Goal: Task Accomplishment & Management: Manage account settings

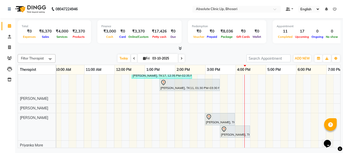
scroll to position [0, 94]
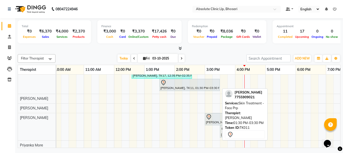
click at [180, 84] on div at bounding box center [189, 83] width 58 height 6
select select "3"
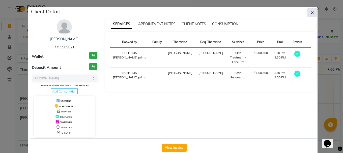
click at [312, 11] on button "button" at bounding box center [312, 13] width 10 height 10
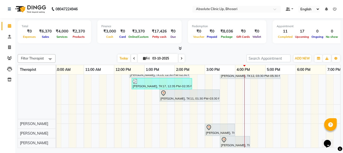
scroll to position [154, 0]
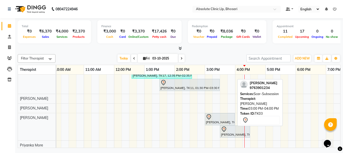
click at [220, 121] on div "Sachin Kengar, TK03, 03:00 PM-04:00 PM, Scar-Subsession" at bounding box center [219, 119] width 29 height 11
select select "3"
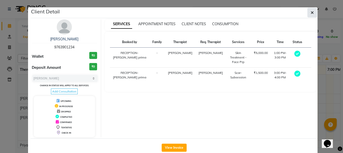
click at [312, 9] on button "button" at bounding box center [312, 13] width 10 height 10
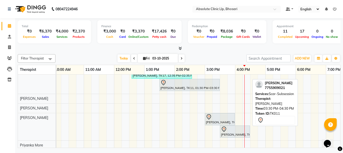
click at [233, 133] on div "Nisha Auti, TK11, 03:30 PM-04:30 PM, Scar-Subsession" at bounding box center [234, 131] width 29 height 11
select select "3"
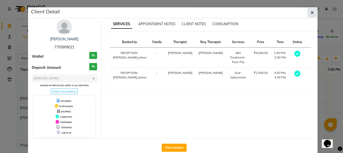
click at [313, 9] on button "button" at bounding box center [312, 13] width 10 height 10
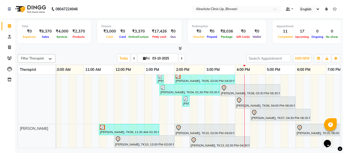
scroll to position [0, 0]
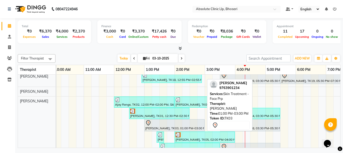
click at [169, 124] on div at bounding box center [174, 123] width 58 height 6
select select "3"
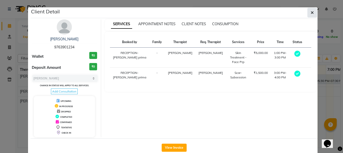
click at [308, 16] on button "button" at bounding box center [312, 13] width 10 height 10
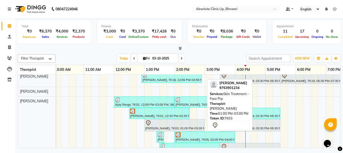
click at [192, 124] on div at bounding box center [174, 123] width 58 height 6
select select "3"
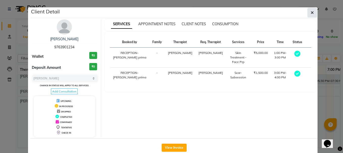
click at [310, 14] on icon "button" at bounding box center [311, 13] width 3 height 4
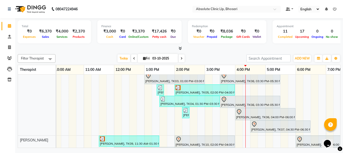
scroll to position [50, 0]
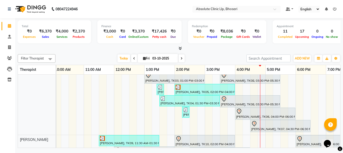
click at [165, 122] on div "Shubham Kotwal, TK18, 12:55 PM-02:55 PM, Laser Hair Reduction Treatment - Full …" at bounding box center [190, 148] width 454 height 248
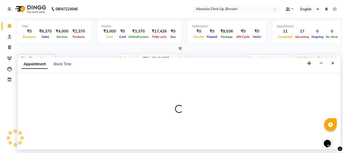
select select "27986"
select select "810"
select select "tentative"
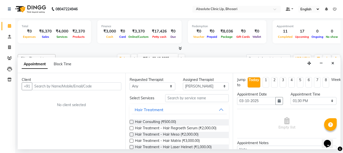
click at [108, 102] on div "Client +91 No client selected" at bounding box center [72, 111] width 108 height 76
click at [11, 47] on icon at bounding box center [9, 47] width 3 height 4
select select "service"
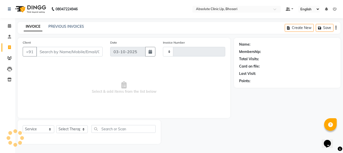
type input "2782"
select select "4706"
click at [55, 53] on input "Client" at bounding box center [69, 52] width 66 height 10
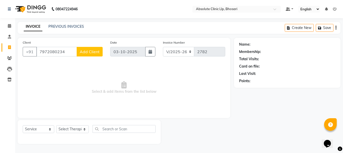
type input "7972080234"
click at [94, 54] on span "Add Client" at bounding box center [90, 51] width 20 height 5
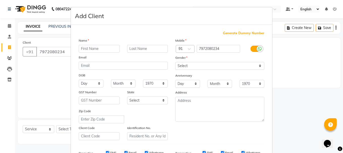
click at [106, 50] on input "text" at bounding box center [99, 49] width 41 height 8
type input "Ankit"
click at [133, 48] on input "text" at bounding box center [147, 49] width 41 height 8
type input "sareen"
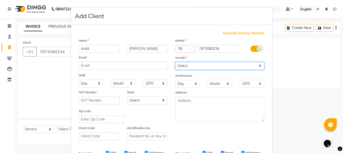
click at [182, 65] on select "Select Male Female Other Prefer Not To Say" at bounding box center [219, 66] width 89 height 8
click at [175, 62] on select "Select Male Female Other Prefer Not To Say" at bounding box center [219, 66] width 89 height 8
click at [207, 61] on div "Gender" at bounding box center [219, 58] width 97 height 7
click at [205, 65] on select "Select Male Female Other Prefer Not To Say" at bounding box center [219, 66] width 89 height 8
select select "male"
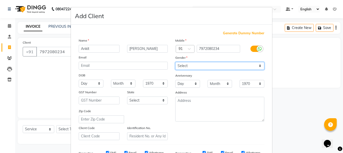
click at [175, 62] on select "Select Male Female Other Prefer Not To Say" at bounding box center [219, 66] width 89 height 8
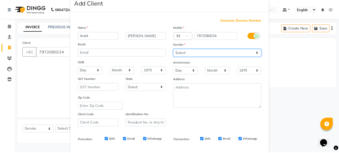
scroll to position [80, 0]
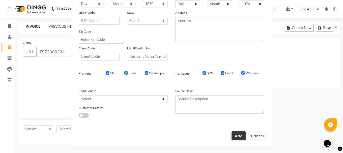
click at [240, 137] on button "Add" at bounding box center [238, 135] width 14 height 9
select select
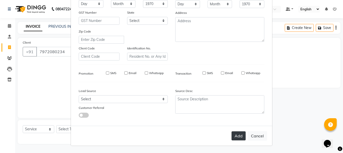
select select
checkbox input "false"
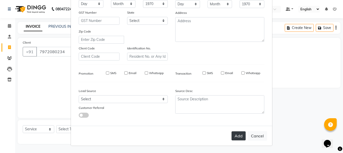
checkbox input "false"
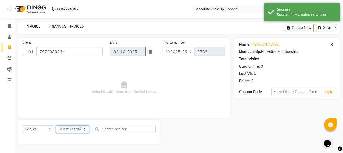
click at [68, 128] on select "Select Therapist [PERSON_NAME] [PERSON_NAME] [PERSON_NAME] [PERSON_NAME] [PERSO…" at bounding box center [72, 129] width 33 height 8
select select "27986"
click at [56, 125] on select "Select Therapist [PERSON_NAME] [PERSON_NAME] [PERSON_NAME] [PERSON_NAME] [PERSO…" at bounding box center [72, 129] width 33 height 8
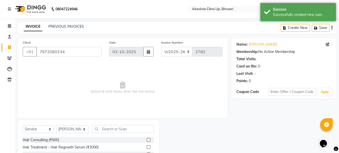
click at [80, 99] on span "Select & add items from the list below" at bounding box center [123, 87] width 200 height 50
click at [105, 130] on input "text" at bounding box center [122, 129] width 61 height 8
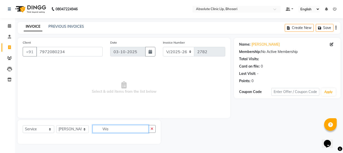
type input "W"
type input "mol"
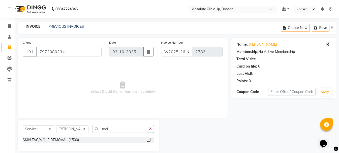
click at [150, 141] on label at bounding box center [149, 140] width 4 height 4
click at [150, 141] on input "checkbox" at bounding box center [148, 139] width 3 height 3
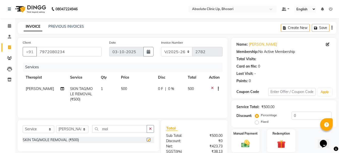
checkbox input "false"
click at [101, 88] on td "1" at bounding box center [108, 94] width 20 height 22
select select "27986"
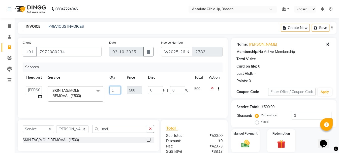
click at [114, 88] on input "1" at bounding box center [114, 90] width 11 height 8
type input "6"
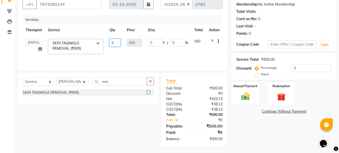
scroll to position [49, 0]
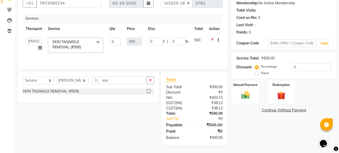
click at [119, 45] on tr "Anita Gawli Dr.Bharati Patil Dr.Dhananjay Patil Dr.Rachana Hivarkar Gaurav Raaj…" at bounding box center [123, 45] width 200 height 21
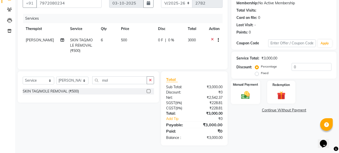
click at [236, 95] on div "Manual Payment" at bounding box center [245, 92] width 29 height 24
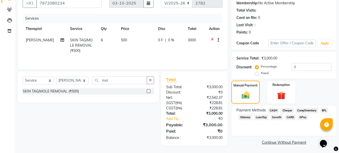
click at [303, 117] on span "GPay" at bounding box center [303, 117] width 10 height 6
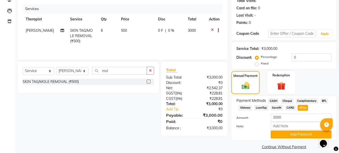
scroll to position [63, 0]
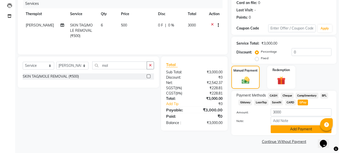
click at [298, 127] on button "Add Payment" at bounding box center [301, 129] width 61 height 8
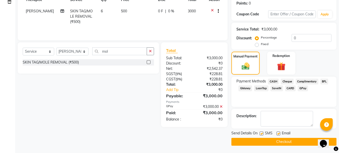
scroll to position [78, 0]
click at [280, 142] on button "Checkout" at bounding box center [283, 142] width 105 height 8
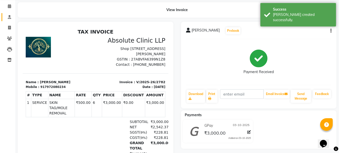
scroll to position [16, 0]
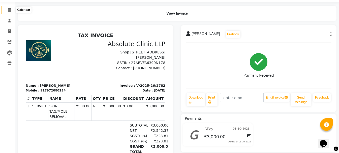
click at [10, 11] on icon at bounding box center [9, 10] width 3 height 4
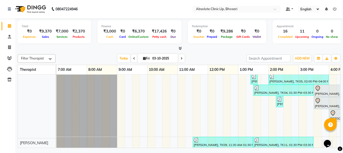
scroll to position [60, 0]
drag, startPoint x: 152, startPoint y: 142, endPoint x: 196, endPoint y: 146, distance: 44.2
click at [196, 146] on div "Shubham Kotwal, TK18, 12:55 PM-02:55 PM, Laser Hair Reduction Treatment - Full …" at bounding box center [197, 111] width 283 height 73
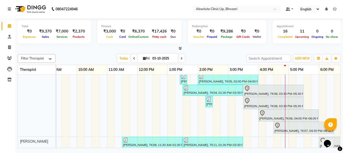
scroll to position [0, 90]
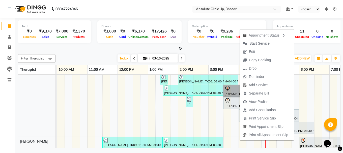
click at [226, 118] on div "Shubham Kotwal, TK18, 12:55 PM-02:55 PM, Laser Hair Reduction Treatment - Full …" at bounding box center [193, 135] width 454 height 240
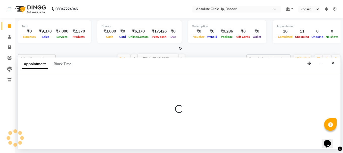
select select "27986"
select select "tentative"
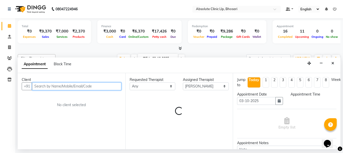
select select "930"
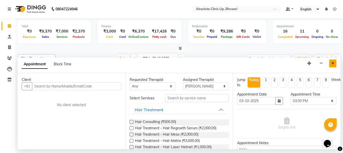
click at [334, 66] on button "Close" at bounding box center [332, 63] width 7 height 8
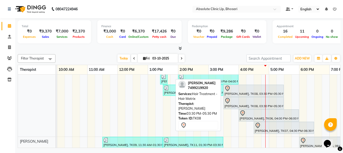
click at [245, 92] on div "Anjali tapkir, TK08, 03:30 PM-05:30 PM, Hair Treatment - Hair Matrix" at bounding box center [253, 90] width 59 height 11
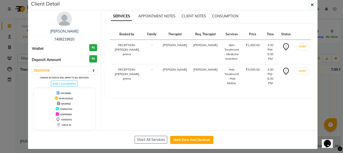
scroll to position [11, 0]
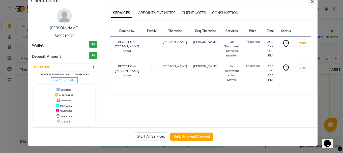
click at [63, 99] on div "DROPPED" at bounding box center [64, 100] width 57 height 5
click at [63, 102] on span "DROPPED" at bounding box center [66, 100] width 10 height 3
click at [61, 99] on div "DROPPED" at bounding box center [64, 100] width 57 height 5
click at [57, 99] on icon at bounding box center [58, 100] width 3 height 4
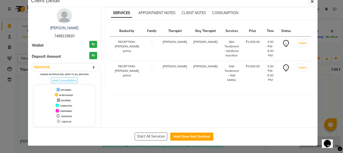
click at [57, 99] on icon at bounding box center [58, 100] width 3 height 4
click at [72, 69] on select "Select IN SERVICE CONFIRMED TENTATIVE CHECK IN MARK DONE DROPPED UPCOMING" at bounding box center [64, 67] width 65 height 7
select select "2"
click at [32, 64] on select "Select IN SERVICE CONFIRMED TENTATIVE CHECK IN MARK DONE DROPPED UPCOMING" at bounding box center [64, 67] width 65 height 7
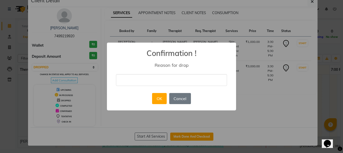
click at [158, 81] on input "text" at bounding box center [171, 80] width 111 height 12
type input "n"
type input "Not coming"
click at [159, 95] on button "OK" at bounding box center [159, 98] width 14 height 11
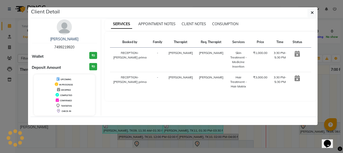
scroll to position [0, 0]
click at [315, 10] on button "button" at bounding box center [312, 13] width 10 height 10
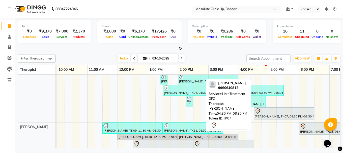
click at [257, 112] on icon at bounding box center [257, 111] width 6 height 6
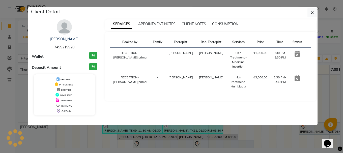
select select "7"
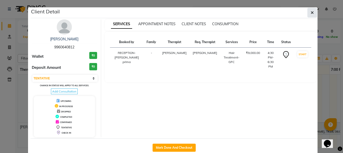
click at [310, 14] on icon "button" at bounding box center [311, 13] width 3 height 4
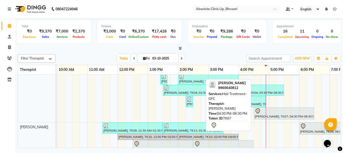
click at [276, 114] on div "Deoo Dhuri, TK07, 04:30 PM-06:30 PM, Hair Treatment- GFC" at bounding box center [283, 113] width 59 height 11
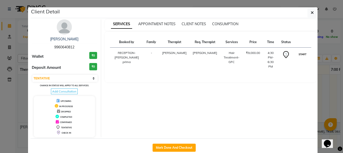
click at [299, 57] on button "START" at bounding box center [302, 54] width 10 height 6
select select "1"
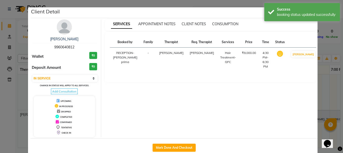
click at [322, 75] on ngb-modal-window "Client Detail Deoo Dhuri 9960640812 Wallet ₹0 Deposit Amount ₹0 Select IN SERVI…" at bounding box center [171, 76] width 343 height 153
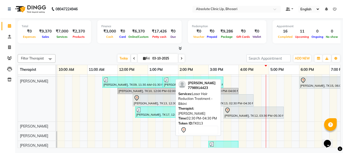
scroll to position [85, 0]
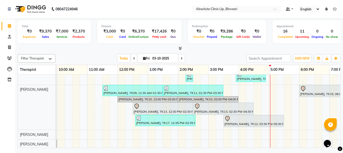
click at [162, 57] on input "03-10-2025" at bounding box center [163, 59] width 25 height 8
select select "10"
select select "2025"
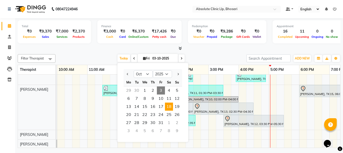
click at [168, 107] on span "18" at bounding box center [169, 107] width 8 height 8
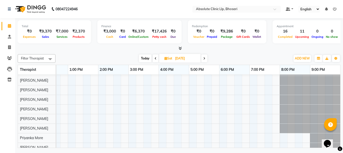
scroll to position [0, 0]
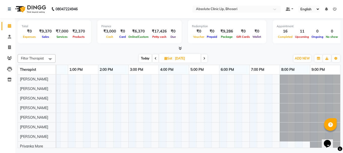
click at [141, 57] on span "Today" at bounding box center [145, 58] width 13 height 8
type input "03-10-2025"
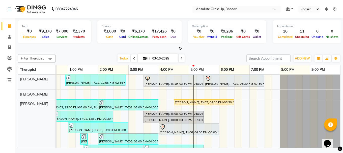
click at [149, 60] on span "Fri" at bounding box center [146, 58] width 9 height 4
select select "10"
select select "2025"
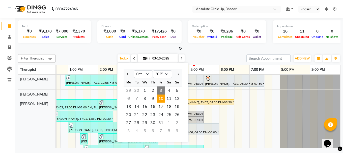
click at [161, 102] on span "10" at bounding box center [161, 98] width 8 height 8
type input "10-10-2025"
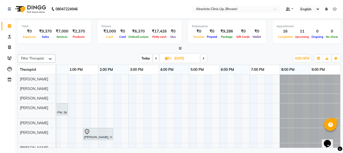
click at [109, 95] on div "Rahul Gajjalwar, 11:00 AM-01:00 PM, Skin Treatment - Medicine Insertion Lalit M…" at bounding box center [113, 128] width 454 height 107
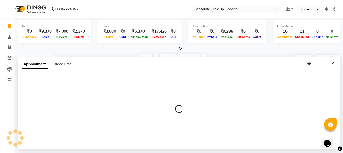
select select "27986"
select select "tentative"
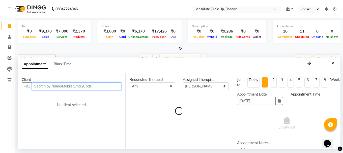
select select "855"
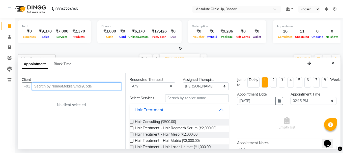
click at [89, 87] on input "text" at bounding box center [76, 86] width 89 height 8
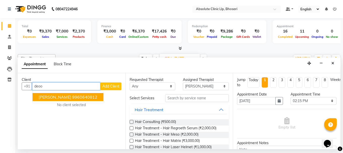
click at [85, 99] on ngb-highlight "9960640812" at bounding box center [84, 96] width 25 height 5
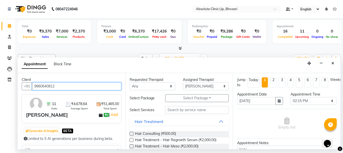
type input "9960640812"
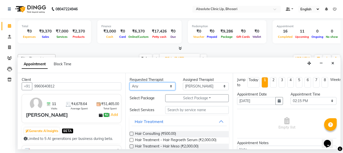
click at [141, 86] on select "Any Anita Gawli Dr.Bharati Patil Dr.Dhananjay Patil Dr.Rachana Hivarkar Neha Ro…" at bounding box center [153, 86] width 46 height 8
select select "27986"
click at [130, 82] on select "Any Anita Gawli Dr.Bharati Patil Dr.Dhananjay Patil Dr.Rachana Hivarkar Neha Ro…" at bounding box center [153, 86] width 46 height 8
click at [218, 121] on button "Hair Treatment" at bounding box center [179, 121] width 95 height 9
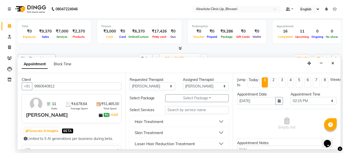
click at [216, 121] on button "Hair Treatment" at bounding box center [179, 121] width 95 height 9
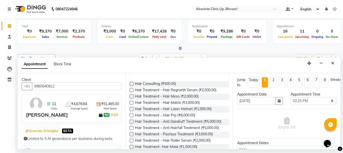
scroll to position [50, 0]
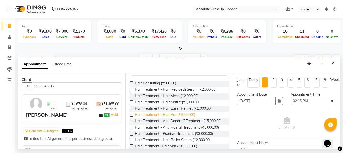
click at [190, 116] on span "Hair Treatment - Hair Prp (₹6,000.00)" at bounding box center [165, 115] width 60 height 6
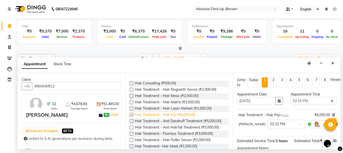
checkbox input "false"
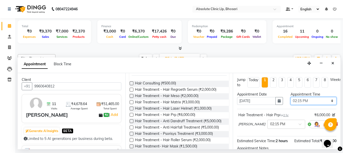
click at [319, 104] on select "Select 08:00 AM 08:15 AM 08:30 AM 08:45 AM 09:00 AM 09:15 AM 09:30 AM 09:45 AM …" at bounding box center [313, 101] width 46 height 8
select select "840"
click at [290, 97] on select "Select 08:00 AM 08:15 AM 08:30 AM 08:45 AM 09:00 AM 09:15 AM 09:30 AM 09:45 AM …" at bounding box center [313, 101] width 46 height 8
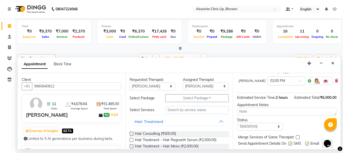
scroll to position [66, 0]
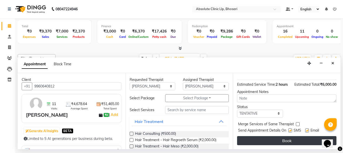
click at [259, 136] on button "Book" at bounding box center [286, 140] width 99 height 9
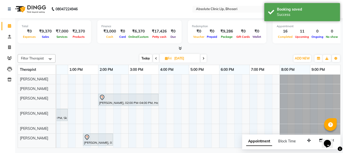
click at [144, 58] on span "Today" at bounding box center [145, 58] width 13 height 8
type input "03-10-2025"
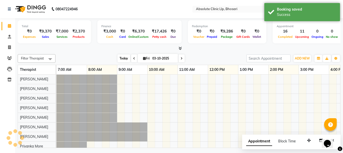
scroll to position [0, 170]
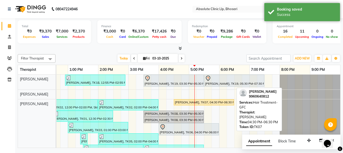
click at [187, 100] on div "Deoo Dhuri, TK07, 04:30 PM-06:30 PM, Hair Treatment- GFC" at bounding box center [203, 102] width 59 height 5
select select "1"
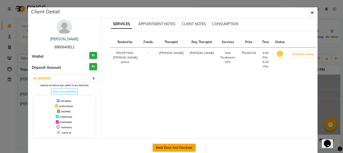
click at [187, 146] on button "Mark Done And Checkout" at bounding box center [173, 148] width 43 height 8
select select "service"
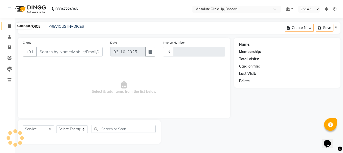
click at [9, 24] on span at bounding box center [9, 26] width 9 height 6
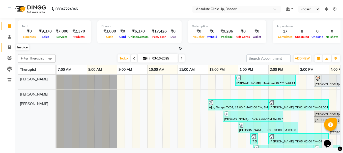
click at [9, 46] on icon at bounding box center [9, 47] width 3 height 4
select select "service"
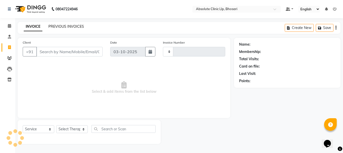
click at [58, 25] on link "PREVIOUS INVOICES" at bounding box center [66, 26] width 36 height 5
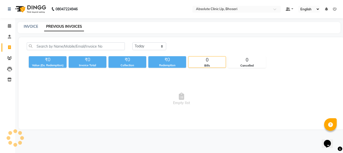
click at [28, 23] on div "INVOICE PREVIOUS INVOICES" at bounding box center [179, 27] width 323 height 11
click at [31, 27] on link "INVOICE" at bounding box center [31, 26] width 14 height 5
select select "service"
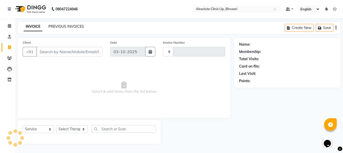
click at [69, 25] on link "PREVIOUS INVOICES" at bounding box center [66, 26] width 36 height 5
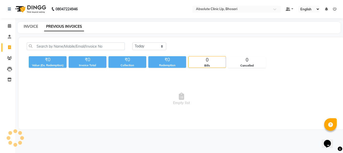
click at [26, 26] on link "INVOICE" at bounding box center [31, 26] width 14 height 5
select select "service"
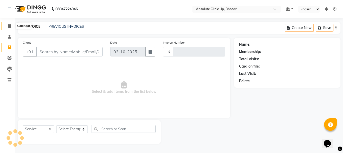
click at [11, 26] on span at bounding box center [9, 26] width 9 height 6
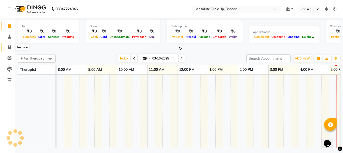
click at [8, 48] on span at bounding box center [9, 48] width 9 height 6
select select "service"
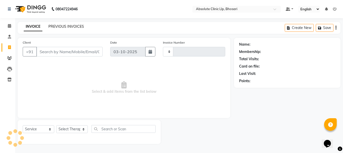
click at [62, 25] on link "PREVIOUS INVOICES" at bounding box center [66, 26] width 36 height 5
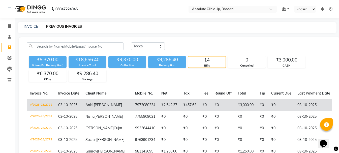
click at [132, 106] on td "7972080234" at bounding box center [145, 105] width 26 height 12
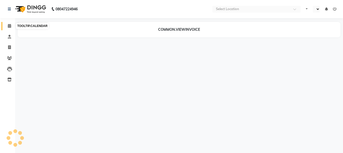
click at [14, 23] on span at bounding box center [9, 26] width 9 height 6
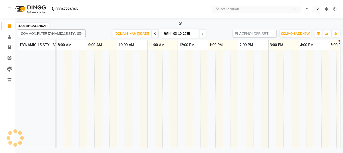
click at [8, 27] on icon at bounding box center [9, 26] width 3 height 4
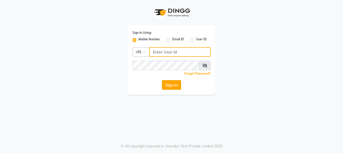
type input "9156651369"
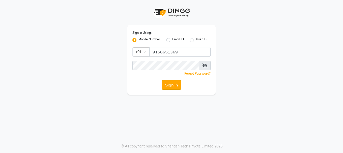
click at [170, 83] on button "Sign In" at bounding box center [171, 85] width 19 height 10
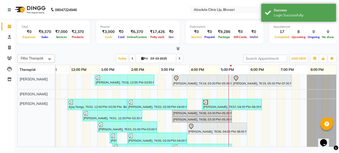
scroll to position [0, 139]
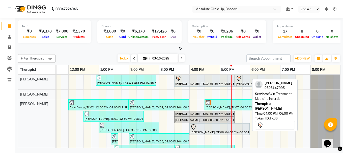
click at [210, 129] on div at bounding box center [219, 127] width 58 height 6
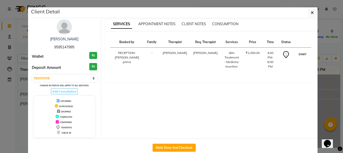
click at [301, 57] on button "START" at bounding box center [302, 54] width 10 height 6
select select "1"
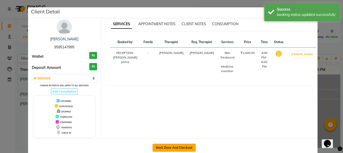
click at [162, 148] on button "Mark Done And Checkout" at bounding box center [173, 148] width 43 height 8
select select "4706"
select select "service"
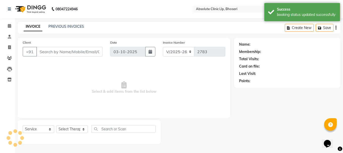
select select "3"
type input "9595147995"
select select "27986"
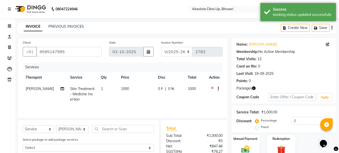
click at [59, 24] on div "INVOICE PREVIOUS INVOICES Create New Save" at bounding box center [177, 28] width 319 height 12
click at [59, 25] on link "PREVIOUS INVOICES" at bounding box center [66, 26] width 36 height 5
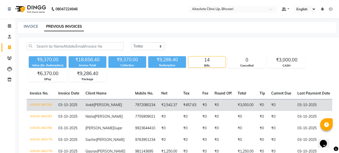
click at [92, 104] on span "Ankit" at bounding box center [89, 105] width 8 height 5
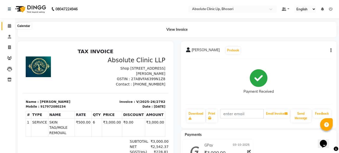
click at [9, 25] on icon at bounding box center [9, 26] width 3 height 4
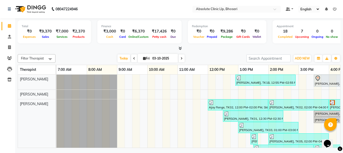
click at [9, 25] on icon at bounding box center [9, 26] width 3 height 4
click at [156, 58] on input "03-10-2025" at bounding box center [163, 59] width 25 height 8
select select "10"
select select "2025"
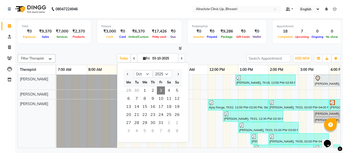
click at [190, 51] on div "Total ₹0 Expenses ₹9,370 Sales ₹7,000 Services ₹2,370 Products Finance ₹3,000 C…" at bounding box center [179, 83] width 328 height 131
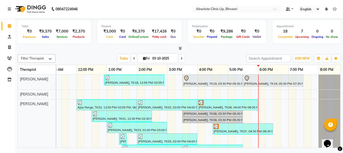
click at [180, 56] on span at bounding box center [181, 58] width 6 height 8
type input "04-10-2025"
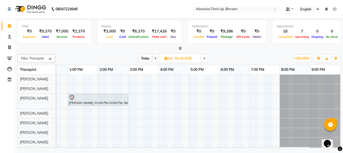
click at [136, 97] on div "Punam Chanchure, 01:00 PM-03:00 PM, Skin Treatment - Medicine Insertion" at bounding box center [113, 125] width 454 height 101
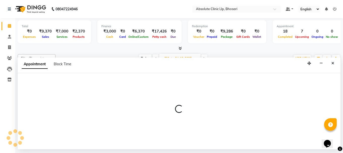
select select "27986"
select select "tentative"
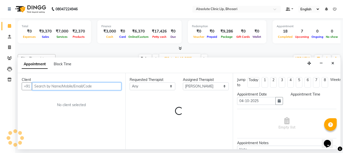
select select "915"
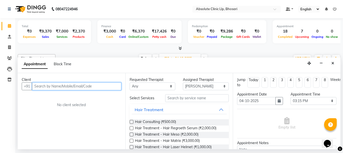
click at [61, 87] on input "text" at bounding box center [76, 86] width 89 height 8
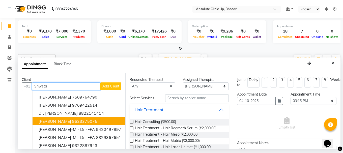
click at [56, 122] on span "shweta sankpal" at bounding box center [55, 121] width 33 height 5
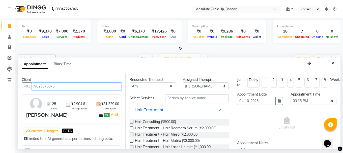
type input "9623375075"
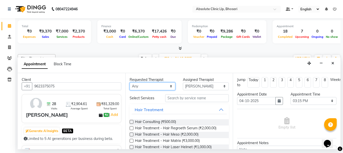
click at [133, 85] on select "Any Anita Gawli Dr.Bharati Patil Dr.Dhananjay Patil Dr.Rachana Hivarkar Neha Ro…" at bounding box center [153, 86] width 46 height 8
select select "27986"
click at [130, 82] on select "Any Anita Gawli Dr.Bharati Patil Dr.Dhananjay Patil Dr.Rachana Hivarkar Neha Ro…" at bounding box center [153, 86] width 46 height 8
click at [157, 110] on div "Hair Treatment" at bounding box center [149, 110] width 29 height 6
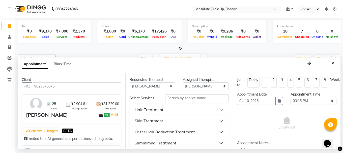
click at [157, 120] on div "Skin Treatment" at bounding box center [149, 121] width 28 height 6
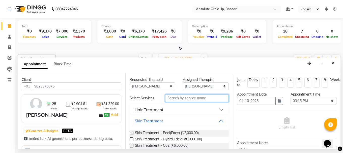
click at [183, 99] on input "text" at bounding box center [196, 98] width 63 height 8
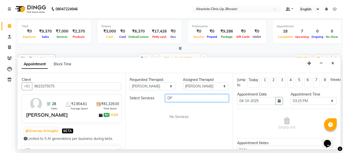
type input "D"
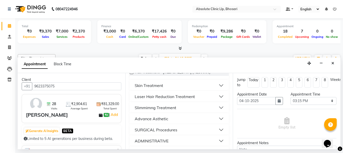
scroll to position [126, 0]
click at [181, 89] on button "Skin Treatment" at bounding box center [179, 84] width 95 height 9
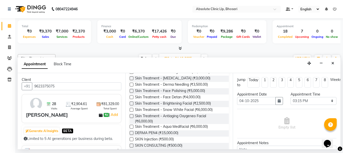
scroll to position [227, 0]
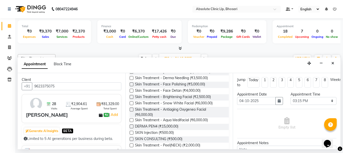
click at [132, 128] on label at bounding box center [132, 126] width 4 height 4
click at [132, 129] on input "checkbox" at bounding box center [131, 126] width 3 height 3
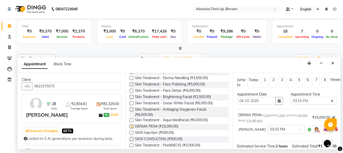
checkbox input "false"
click at [300, 98] on select "Select 08:00 AM 08:15 AM 08:30 AM 08:45 AM 09:00 AM 09:15 AM 09:30 AM 09:45 AM …" at bounding box center [313, 101] width 46 height 8
select select "750"
click at [290, 97] on select "Select 08:00 AM 08:15 AM 08:30 AM 08:45 AM 09:00 AM 09:15 AM 09:30 AM 09:45 AM …" at bounding box center [313, 101] width 46 height 8
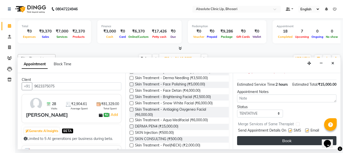
scroll to position [76, 0]
click at [271, 138] on button "Book" at bounding box center [286, 140] width 99 height 9
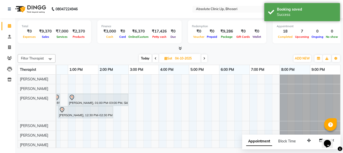
click at [115, 108] on div "shweta sankpal, 12:30 PM-02:30 PM, DERMA PEN4 Punam Chanchure, 01:00 PM-03:00 P…" at bounding box center [113, 131] width 454 height 113
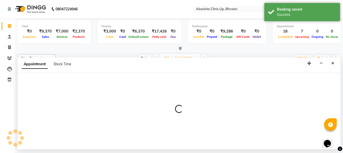
select select "27986"
select select "870"
select select "tentative"
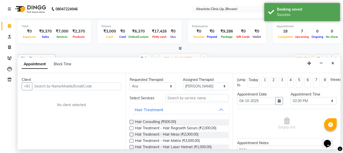
type input "D"
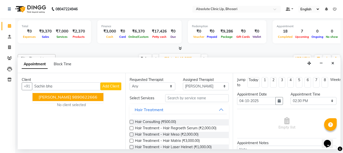
click at [91, 97] on ngb-highlight "9890622666" at bounding box center [84, 96] width 25 height 5
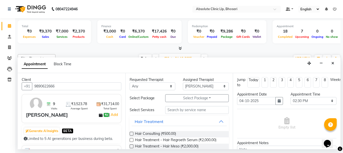
type input "9890622666"
click at [148, 84] on select "Any Anita Gawli Dr.Bharati Patil Dr.Dhananjay Patil Dr.Rachana Hivarkar Neha Ro…" at bounding box center [153, 86] width 46 height 8
select select "27986"
click at [130, 82] on select "Any Anita Gawli Dr.Bharati Patil Dr.Dhananjay Patil Dr.Rachana Hivarkar Neha Ro…" at bounding box center [153, 86] width 46 height 8
click at [156, 123] on div "Hair Treatment" at bounding box center [149, 121] width 29 height 6
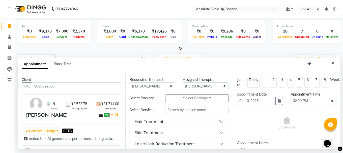
click at [161, 135] on div "Skin Treatment" at bounding box center [149, 133] width 28 height 6
click at [163, 122] on button "Hair Treatment" at bounding box center [179, 121] width 95 height 9
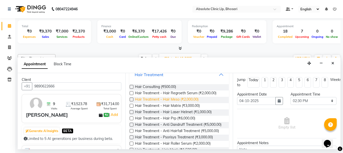
scroll to position [50, 0]
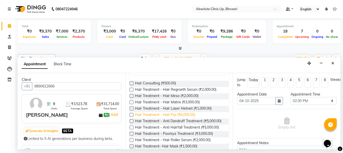
click at [165, 113] on span "Hair Treatment - Hair Prp (₹6,000.00)" at bounding box center [165, 115] width 60 height 6
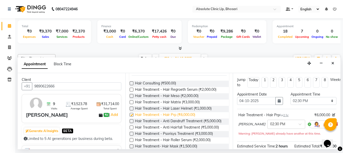
checkbox input "false"
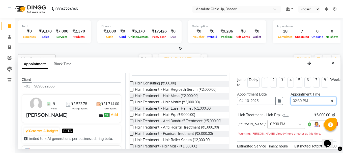
click at [309, 100] on select "Select 08:00 AM 08:15 AM 08:30 AM 08:45 AM 09:00 AM 09:15 AM 09:30 AM 09:45 AM …" at bounding box center [313, 101] width 46 height 8
select select "720"
click at [290, 97] on select "Select 08:00 AM 08:15 AM 08:30 AM 08:45 AM 09:00 AM 09:15 AM 09:30 AM 09:45 AM …" at bounding box center [313, 101] width 46 height 8
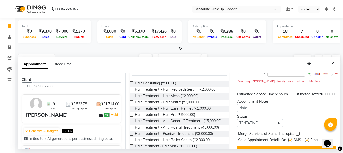
scroll to position [71, 0]
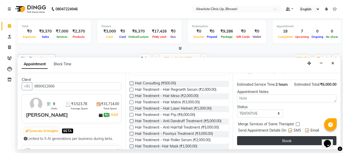
click at [283, 136] on button "Book" at bounding box center [286, 140] width 99 height 9
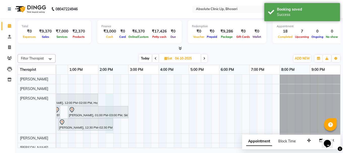
click at [106, 101] on div "sachin bhalerao, 12:00 PM-02:00 PM, Hair Treatment - Hair Prp shweta sankpal, 1…" at bounding box center [113, 138] width 454 height 126
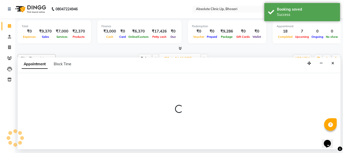
select select "27986"
select select "tentative"
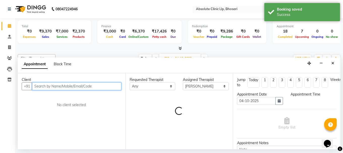
select select "855"
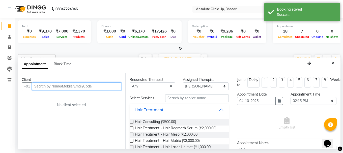
click at [101, 88] on input "text" at bounding box center [76, 86] width 89 height 8
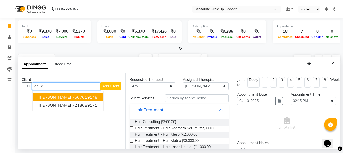
click at [94, 96] on button "Anuja Dargude 7507019148" at bounding box center [68, 97] width 71 height 8
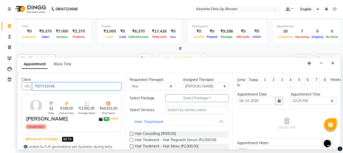
type input "7507019148"
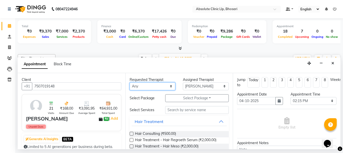
click at [136, 88] on select "Any Anita Gawli Dr.Bharati Patil Dr.Dhananjay Patil Dr.Rachana Hivarkar Neha Ro…" at bounding box center [153, 86] width 46 height 8
select select "27986"
click at [130, 82] on select "Any Anita Gawli Dr.Bharati Patil Dr.Dhananjay Patil Dr.Rachana Hivarkar Neha Ro…" at bounding box center [153, 86] width 46 height 8
click at [171, 121] on button "Hair Treatment" at bounding box center [179, 121] width 95 height 9
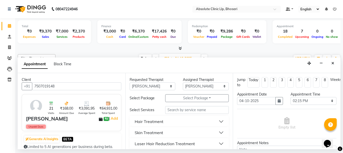
click at [171, 121] on button "Hair Treatment" at bounding box center [179, 121] width 95 height 9
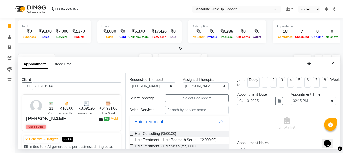
click at [171, 121] on button "Hair Treatment" at bounding box center [179, 121] width 95 height 9
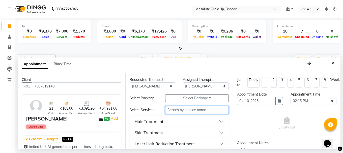
click at [175, 109] on input "text" at bounding box center [196, 110] width 63 height 8
type input "e"
type input "E"
click at [169, 131] on button "Skin Treatment" at bounding box center [179, 132] width 95 height 9
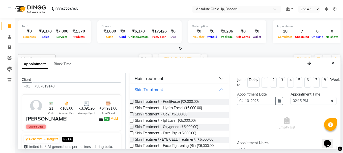
scroll to position [50, 0]
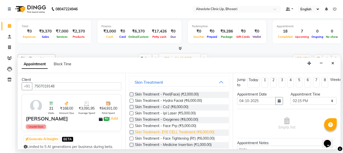
click at [136, 132] on span "Skin Treatment- EYE CELL Treatment (₹6,000.00)" at bounding box center [174, 133] width 79 height 6
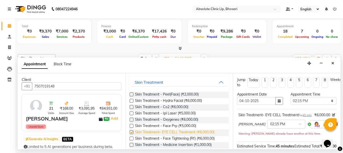
checkbox input "false"
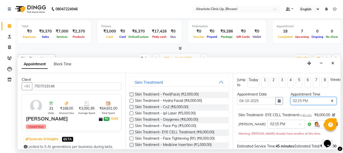
click at [298, 100] on select "Select 08:00 AM 08:15 AM 08:30 AM 08:45 AM 09:00 AM 09:15 AM 09:30 AM 09:45 AM …" at bounding box center [313, 101] width 46 height 8
select select "840"
click at [290, 97] on select "Select 08:00 AM 08:15 AM 08:30 AM 08:45 AM 09:00 AM 09:15 AM 09:30 AM 09:45 AM …" at bounding box center [313, 101] width 46 height 8
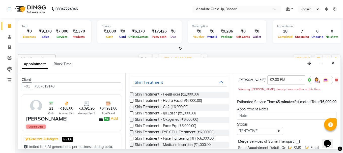
scroll to position [76, 0]
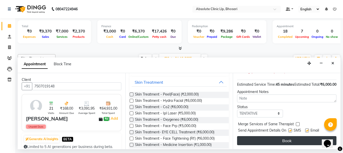
click at [277, 136] on button "Book" at bounding box center [286, 140] width 99 height 9
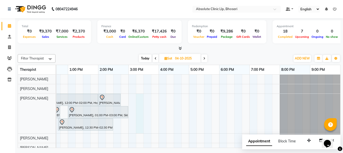
click at [136, 96] on div "sachin bhalerao, 12:00 PM-02:00 PM, Hair Treatment - Hair Prp Anuja Dargude, 02…" at bounding box center [113, 138] width 454 height 126
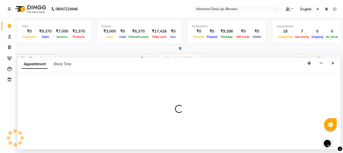
select select "27986"
select select "915"
select select "tentative"
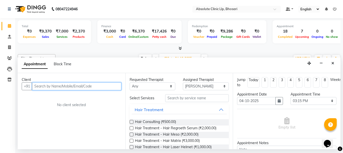
click at [71, 86] on input "text" at bounding box center [76, 86] width 89 height 8
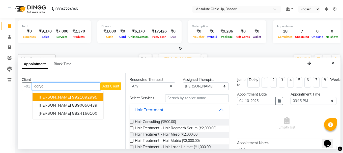
click at [76, 96] on ngb-highlight "9921092995" at bounding box center [84, 96] width 25 height 5
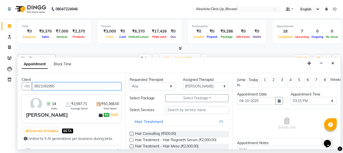
type input "9921092995"
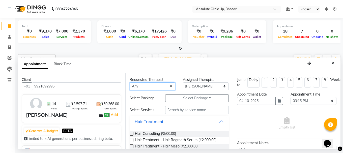
click at [142, 85] on select "Any Anita Gawli Dr.Bharati Patil Dr.Dhananjay Patil Dr.Rachana Hivarkar Neha Ro…" at bounding box center [153, 86] width 46 height 8
select select "27986"
click at [130, 82] on select "Any Anita Gawli Dr.Bharati Patil Dr.Dhananjay Patil Dr.Rachana Hivarkar Neha Ro…" at bounding box center [153, 86] width 46 height 8
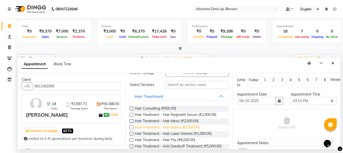
click at [194, 126] on span "Hair Treatment - Hair Matrix (₹3,000.00)" at bounding box center [167, 128] width 65 height 6
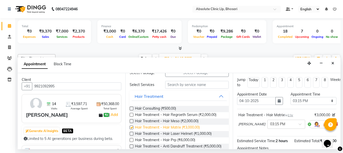
checkbox input "false"
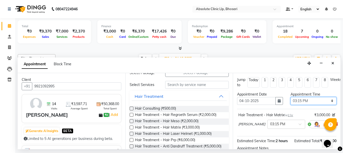
click at [308, 101] on select "Select 08:00 AM 08:15 AM 08:30 AM 08:45 AM 09:00 AM 09:15 AM 09:30 AM 09:45 AM …" at bounding box center [313, 101] width 46 height 8
select select "930"
click at [290, 97] on select "Select 08:00 AM 08:15 AM 08:30 AM 08:45 AM 09:00 AM 09:15 AM 09:30 AM 09:45 AM …" at bounding box center [313, 101] width 46 height 8
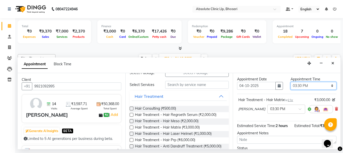
scroll to position [66, 0]
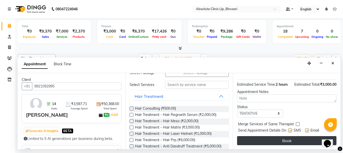
click at [287, 136] on button "Book" at bounding box center [286, 140] width 99 height 9
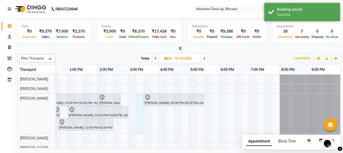
click at [141, 106] on div "sachin bhalerao, 12:00 PM-02:00 PM, Hair Treatment - Hair Prp Anuja Dargude, 02…" at bounding box center [113, 138] width 454 height 126
select select "27986"
select select "915"
select select "tentative"
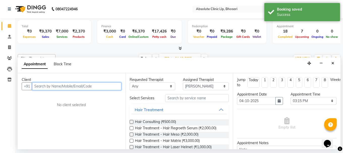
click at [103, 85] on input "text" at bounding box center [76, 86] width 89 height 8
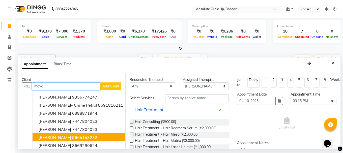
click at [95, 135] on button "Maya Bhalerao 9665153232" at bounding box center [81, 137] width 97 height 8
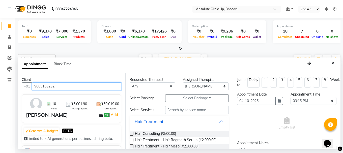
type input "9665153232"
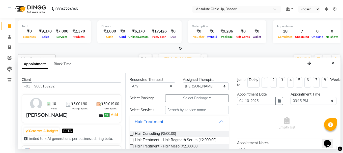
click at [156, 80] on div "Requested Therapist" at bounding box center [153, 79] width 46 height 5
click at [153, 85] on select "Any Anita Gawli Dr.Bharati Patil Dr.Dhananjay Patil Dr.Rachana Hivarkar Neha Ro…" at bounding box center [153, 86] width 46 height 8
select select "27986"
click at [130, 82] on select "Any Anita Gawli Dr.Bharati Patil Dr.Dhananjay Patil Dr.Rachana Hivarkar Neha Ro…" at bounding box center [153, 86] width 46 height 8
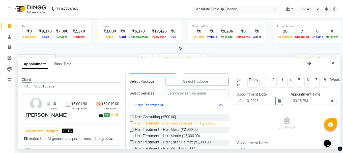
scroll to position [25, 0]
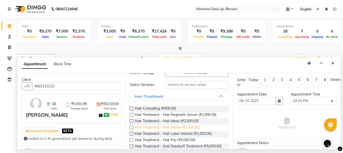
click at [171, 127] on span "Hair Treatment - Hair Matrix (₹3,000.00)" at bounding box center [167, 128] width 65 height 6
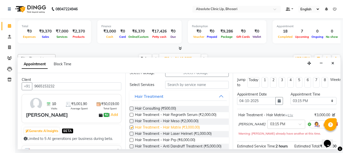
checkbox input "false"
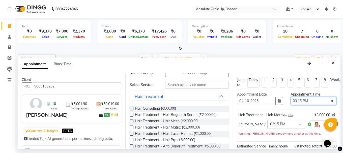
click at [309, 100] on select "Select 08:00 AM 08:15 AM 08:30 AM 08:45 AM 09:00 AM 09:15 AM 09:30 AM 09:45 AM …" at bounding box center [313, 101] width 46 height 8
select select "960"
click at [290, 97] on select "Select 08:00 AM 08:15 AM 08:30 AM 08:45 AM 09:00 AM 09:15 AM 09:30 AM 09:45 AM …" at bounding box center [313, 101] width 46 height 8
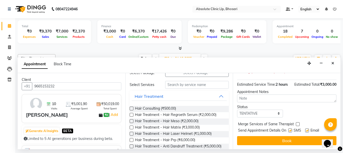
scroll to position [71, 0]
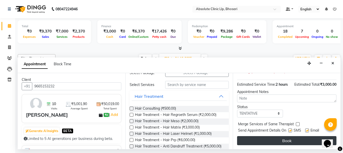
click at [271, 136] on button "Book" at bounding box center [286, 140] width 99 height 9
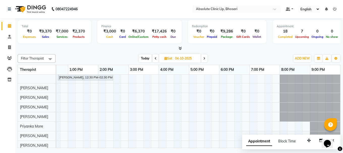
scroll to position [50, 0]
click at [81, 87] on div "sachin bhalerao, 12:00 PM-02:00 PM, Hair Treatment - Hair Prp Anuja Dargude, 02…" at bounding box center [113, 87] width 454 height 126
select select "27987"
select select "tentative"
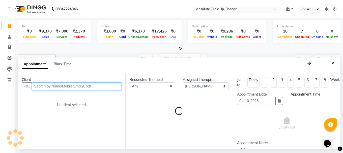
select select "795"
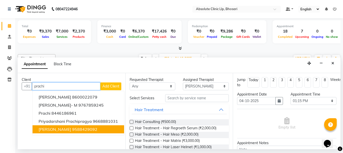
click at [60, 128] on button "Prachi Auti 9588429092" at bounding box center [78, 129] width 91 height 8
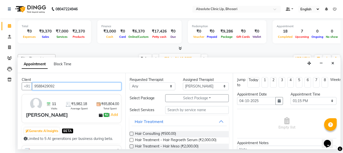
type input "9588429092"
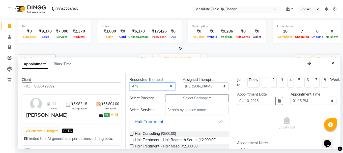
click at [146, 89] on select "Any Anita Gawli Dr.Bharati Patil Dr.Dhananjay Patil Dr.Rachana Hivarkar Neha Ro…" at bounding box center [153, 86] width 46 height 8
select select "27987"
click at [130, 82] on select "Any Anita Gawli Dr.Bharati Patil Dr.Dhananjay Patil Dr.Rachana Hivarkar Neha Ro…" at bounding box center [153, 86] width 46 height 8
click at [177, 125] on button "Hair Treatment" at bounding box center [179, 121] width 95 height 9
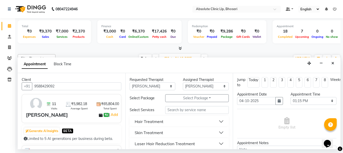
click at [175, 133] on button "Skin Treatment" at bounding box center [179, 132] width 95 height 9
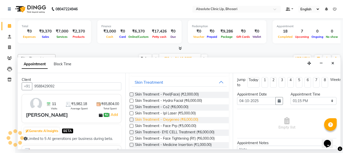
click at [173, 120] on span "Skin Treatment - Oxygeneo (₹6,000.00)" at bounding box center [166, 120] width 63 height 6
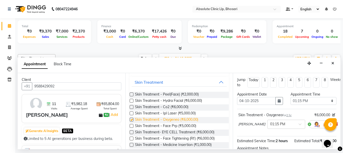
checkbox input "false"
click at [295, 102] on select "Select 08:00 AM 08:15 AM 08:30 AM 08:45 AM 09:00 AM 09:15 AM 09:30 AM 09:45 AM …" at bounding box center [313, 101] width 46 height 8
select select "720"
click at [290, 97] on select "Select 08:00 AM 08:15 AM 08:30 AM 08:45 AM 09:00 AM 09:15 AM 09:30 AM 09:45 AM …" at bounding box center [313, 101] width 46 height 8
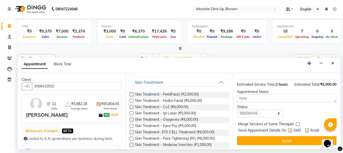
scroll to position [66, 0]
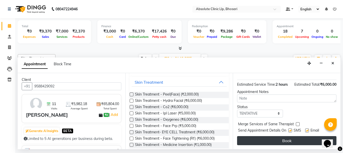
click at [270, 136] on button "Book" at bounding box center [286, 140] width 99 height 9
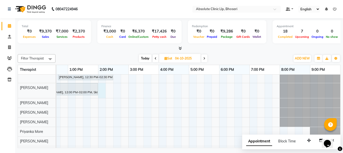
click at [105, 87] on div "sachin bhalerao, 12:00 PM-02:00 PM, Hair Treatment - Hair Prp Anuja Dargude, 02…" at bounding box center [113, 89] width 454 height 131
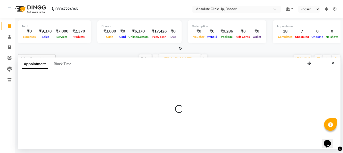
select select "27987"
select select "840"
select select "tentative"
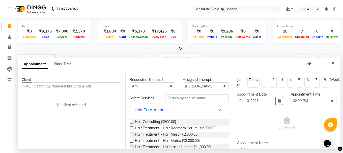
click at [97, 86] on input "text" at bounding box center [76, 86] width 89 height 8
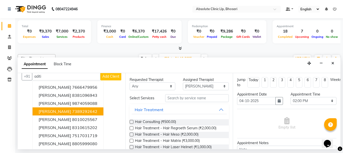
scroll to position [19, 0]
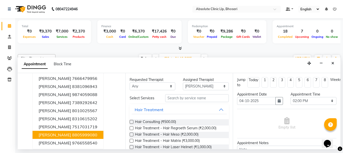
click at [45, 134] on span "Aditi Dhobale" at bounding box center [55, 134] width 33 height 5
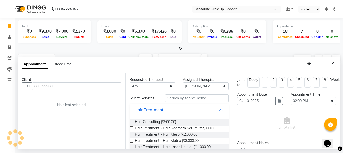
scroll to position [0, 0]
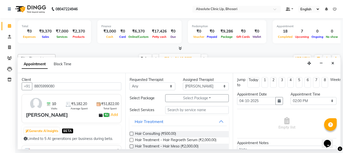
type input "8805999080"
click at [134, 86] on select "Any Anita Gawli Dr.Bharati Patil Dr.Dhananjay Patil Dr.Rachana Hivarkar Neha Ro…" at bounding box center [153, 86] width 46 height 8
select select "27987"
click at [130, 82] on select "Any Anita Gawli Dr.Bharati Patil Dr.Dhananjay Patil Dr.Rachana Hivarkar Neha Ro…" at bounding box center [153, 86] width 46 height 8
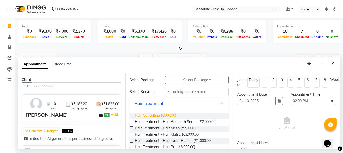
scroll to position [25, 0]
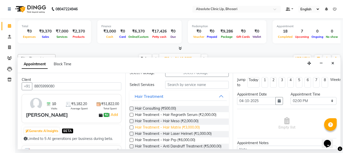
click at [164, 125] on span "Hair Treatment - Hair Matrix (₹3,000.00)" at bounding box center [167, 128] width 65 height 6
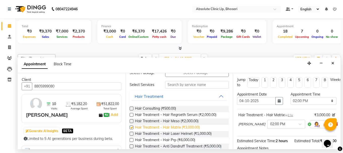
checkbox input "false"
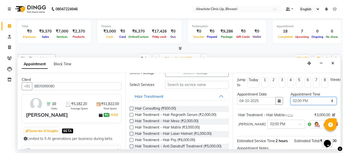
click at [297, 103] on select "Select 08:00 AM 08:15 AM 08:30 AM 08:45 AM 09:00 AM 09:15 AM 09:30 AM 09:45 AM …" at bounding box center [313, 101] width 46 height 8
select select "660"
click at [290, 97] on select "Select 08:00 AM 08:15 AM 08:30 AM 08:45 AM 09:00 AM 09:15 AM 09:30 AM 09:45 AM …" at bounding box center [313, 101] width 46 height 8
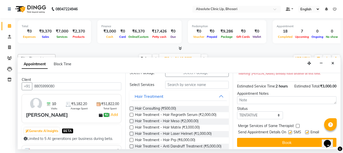
scroll to position [71, 0]
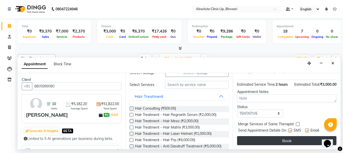
click at [295, 137] on button "Book" at bounding box center [286, 140] width 99 height 9
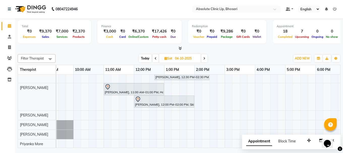
scroll to position [0, 70]
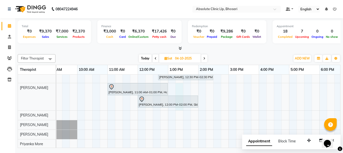
click at [181, 90] on div "sachin bhalerao, 12:00 PM-02:00 PM, Hair Treatment - Hair Prp Anuja Dargude, 02…" at bounding box center [213, 96] width 454 height 144
select select "27987"
select select "795"
select select "tentative"
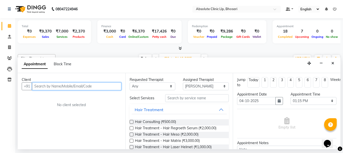
click at [112, 86] on input "text" at bounding box center [76, 86] width 89 height 8
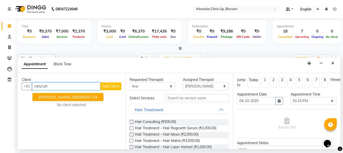
click at [89, 95] on ngb-highlight "8888809734" at bounding box center [84, 96] width 25 height 5
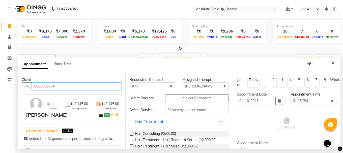
type input "8888809734"
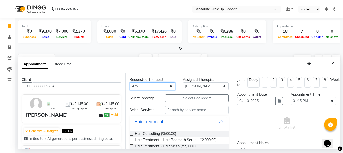
click at [150, 86] on select "Any Anita Gawli Dr.Bharati Patil Dr.Dhananjay Patil Dr.Rachana Hivarkar Neha Ro…" at bounding box center [153, 86] width 46 height 8
select select "27987"
click at [130, 82] on select "Any Anita Gawli Dr.Bharati Patil Dr.Dhananjay Patil Dr.Rachana Hivarkar Neha Ro…" at bounding box center [153, 86] width 46 height 8
click at [218, 122] on button "Hair Treatment" at bounding box center [179, 121] width 95 height 9
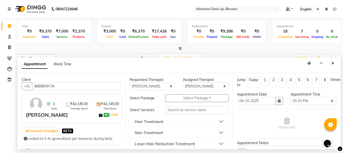
click at [199, 133] on button "Skin Treatment" at bounding box center [179, 132] width 95 height 9
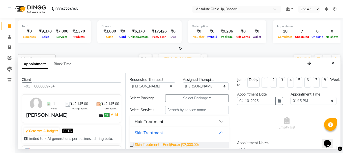
click at [165, 146] on span "Skin Treatment - Peel(Face) (₹2,000.00)" at bounding box center [167, 145] width 64 height 6
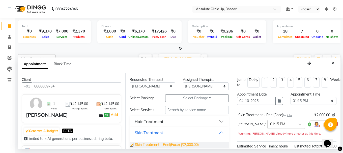
checkbox input "false"
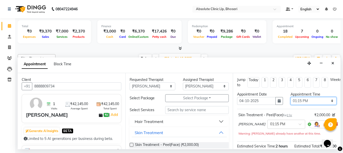
click at [307, 100] on select "Select 08:00 AM 08:15 AM 08:30 AM 08:45 AM 09:00 AM 09:15 AM 09:30 AM 09:45 AM …" at bounding box center [313, 101] width 46 height 8
select select "810"
click at [290, 97] on select "Select 08:00 AM 08:15 AM 08:30 AM 08:45 AM 09:00 AM 09:15 AM 09:30 AM 09:45 AM …" at bounding box center [313, 101] width 46 height 8
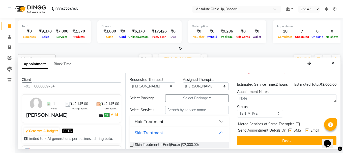
scroll to position [71, 0]
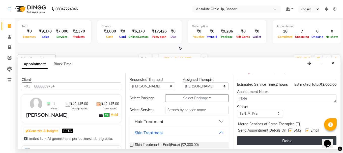
click at [294, 138] on button "Book" at bounding box center [286, 140] width 99 height 9
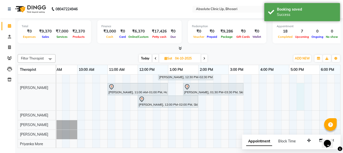
click at [299, 89] on div "sachin bhalerao, 12:00 PM-02:00 PM, Hair Treatment - Hair Prp Anuja Dargude, 02…" at bounding box center [213, 96] width 454 height 144
select select "27987"
select select "1035"
select select "tentative"
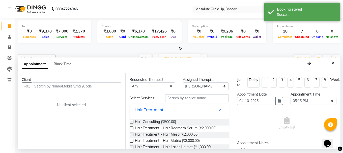
click at [97, 87] on input "text" at bounding box center [76, 86] width 89 height 8
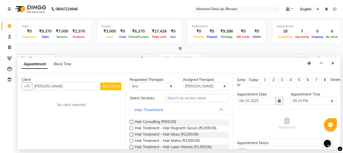
type input "rupali bonde"
click at [106, 86] on span "Add Client" at bounding box center [110, 86] width 17 height 5
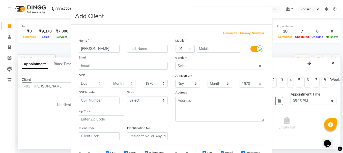
drag, startPoint x: 104, startPoint y: 49, endPoint x: 107, endPoint y: 51, distance: 3.9
click at [104, 49] on input "rupali bonde" at bounding box center [99, 49] width 41 height 8
type input "r"
click at [107, 48] on input "rupali" at bounding box center [99, 49] width 41 height 8
type input "r"
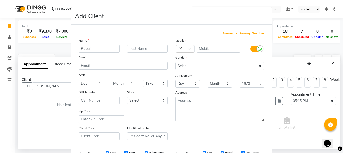
type input "Rupali"
click at [151, 49] on input "text" at bounding box center [147, 49] width 41 height 8
type input "Bonde"
click at [204, 47] on input "text" at bounding box center [219, 49] width 44 height 8
type input "8830424895"
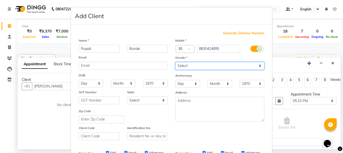
click at [191, 67] on select "Select Male Female Other Prefer Not To Say" at bounding box center [219, 66] width 89 height 8
select select "female"
click at [175, 62] on select "Select Male Female Other Prefer Not To Say" at bounding box center [219, 66] width 89 height 8
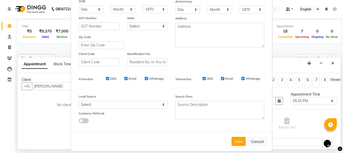
scroll to position [80, 0]
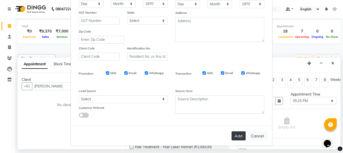
click at [238, 134] on button "Add" at bounding box center [238, 135] width 14 height 9
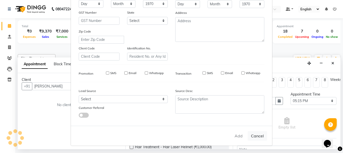
type input "8830424895"
select select
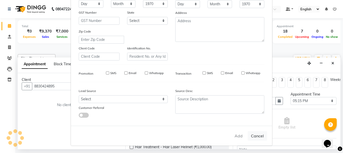
select select
checkbox input "false"
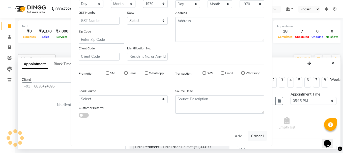
checkbox input "false"
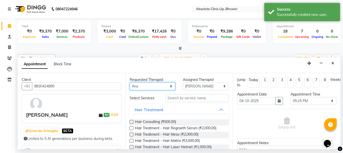
click at [134, 85] on select "Any Anita Gawli Dr.Bharati Patil Dr.Dhananjay Patil Dr.Rachana Hivarkar Neha Ro…" at bounding box center [153, 86] width 46 height 8
select select "27987"
click at [130, 82] on select "Any Anita Gawli Dr.Bharati Patil Dr.Dhananjay Patil Dr.Rachana Hivarkar Neha Ro…" at bounding box center [153, 86] width 46 height 8
click at [217, 108] on button "Hair Treatment" at bounding box center [179, 109] width 95 height 9
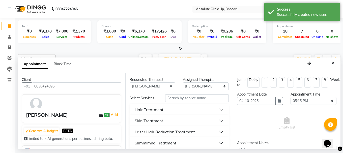
click at [216, 119] on button "Skin Treatment" at bounding box center [179, 120] width 95 height 9
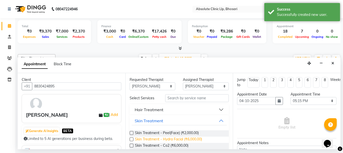
click at [193, 137] on span "Skin Treatment - Hydra Facial (₹6,000.00)" at bounding box center [168, 140] width 67 height 6
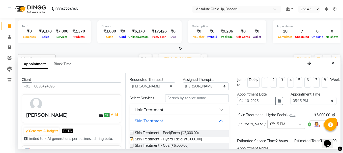
checkbox input "false"
click at [291, 100] on select "Select 08:00 AM 08:15 AM 08:30 AM 08:45 AM 09:00 AM 09:15 AM 09:30 AM 09:45 AM …" at bounding box center [313, 101] width 46 height 8
select select "1020"
click at [290, 97] on select "Select 08:00 AM 08:15 AM 08:30 AM 08:45 AM 09:00 AM 09:15 AM 09:30 AM 09:45 AM …" at bounding box center [313, 101] width 46 height 8
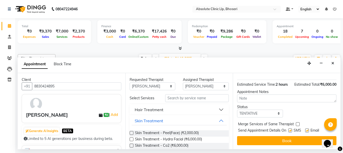
scroll to position [66, 0]
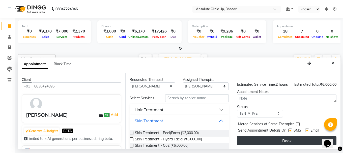
click at [294, 136] on button "Book" at bounding box center [286, 140] width 99 height 9
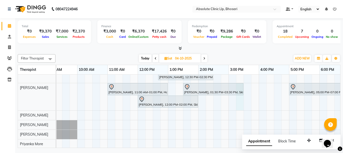
click at [239, 99] on div "sachin bhalerao, 12:00 PM-02:00 PM, Hair Treatment - Hair Prp Anuja Dargude, 02…" at bounding box center [213, 96] width 454 height 144
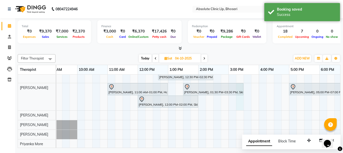
select select "27987"
select select "915"
select select "tentative"
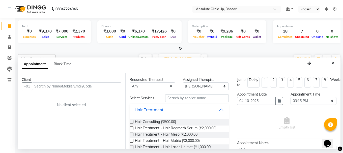
click at [104, 87] on input "text" at bounding box center [76, 86] width 89 height 8
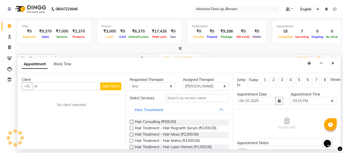
type input "n"
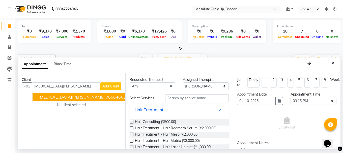
click at [91, 98] on button "nikita Rathod 7666466392" at bounding box center [85, 97] width 104 height 8
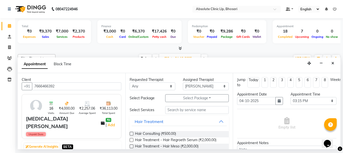
type input "7666466392"
click at [144, 85] on select "Any Anita Gawli Dr.Bharati Patil Dr.Dhananjay Patil Dr.Rachana Hivarkar Neha Ro…" at bounding box center [153, 86] width 46 height 8
select select "27987"
click at [130, 82] on select "Any Anita Gawli Dr.Bharati Patil Dr.Dhananjay Patil Dr.Rachana Hivarkar Neha Ro…" at bounding box center [153, 86] width 46 height 8
click at [163, 120] on button "Hair Treatment" at bounding box center [179, 121] width 95 height 9
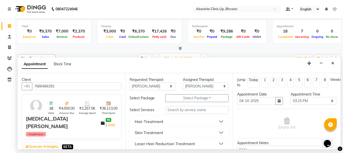
click at [184, 130] on button "Skin Treatment" at bounding box center [179, 132] width 95 height 9
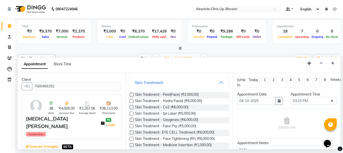
scroll to position [50, 0]
click at [187, 101] on span "Skin Treatment - Hydra Facial (₹6,000.00)" at bounding box center [168, 101] width 67 height 6
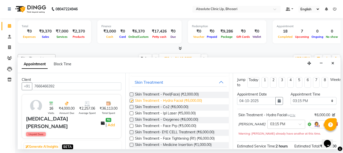
checkbox input "false"
click at [298, 97] on div "Appointment Time Select 08:00 AM 08:15 AM 08:30 AM 08:45 AM 09:00 AM 09:15 AM 0…" at bounding box center [312, 100] width 53 height 17
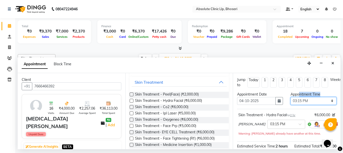
click at [294, 99] on select "Select 08:00 AM 08:15 AM 08:30 AM 08:45 AM 09:00 AM 09:15 AM 09:30 AM 09:45 AM …" at bounding box center [313, 101] width 46 height 8
select select "930"
click at [290, 97] on select "Select 08:00 AM 08:15 AM 08:30 AM 08:45 AM 09:00 AM 09:15 AM 09:30 AM 09:45 AM …" at bounding box center [313, 101] width 46 height 8
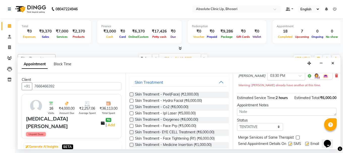
scroll to position [71, 0]
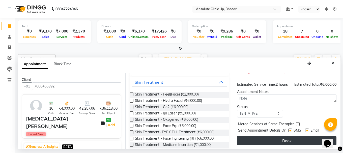
click at [279, 136] on button "Book" at bounding box center [286, 140] width 99 height 9
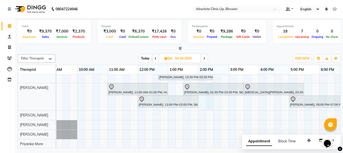
click at [210, 104] on div "sachin bhalerao, 12:00 PM-02:00 PM, Hair Treatment - Hair Prp Anuja Dargude, 02…" at bounding box center [213, 96] width 454 height 144
select select "27987"
select select "855"
select select "tentative"
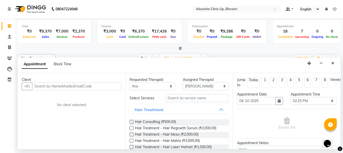
click at [110, 85] on input "text" at bounding box center [76, 86] width 89 height 8
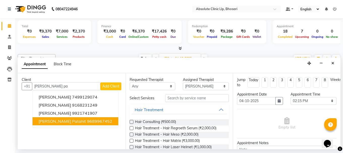
click at [95, 121] on ngb-highlight "9689967452" at bounding box center [99, 121] width 25 height 5
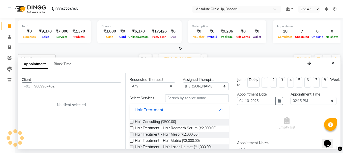
type input "9689967452"
click at [145, 85] on select "Any Anita Gawli Dr.Bharati Patil Dr.Dhananjay Patil Dr.Rachana Hivarkar Neha Ro…" at bounding box center [153, 86] width 46 height 8
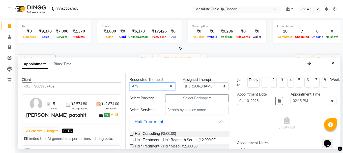
select select "27987"
click at [130, 82] on select "Any Anita Gawli Dr.Bharati Patil Dr.Dhananjay Patil Dr.Rachana Hivarkar Neha Ro…" at bounding box center [153, 86] width 46 height 8
click at [167, 121] on button "Hair Treatment" at bounding box center [179, 121] width 95 height 9
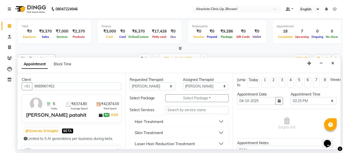
click at [166, 132] on button "Skin Treatment" at bounding box center [179, 132] width 95 height 9
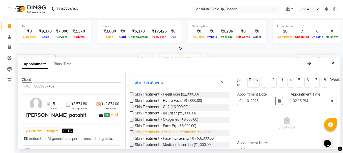
scroll to position [76, 0]
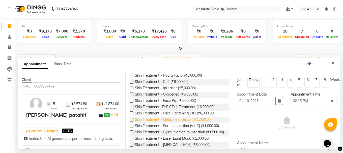
click at [171, 122] on span "Skin Treatment - Medicine Insertion (₹1,000.00)" at bounding box center [173, 120] width 77 height 6
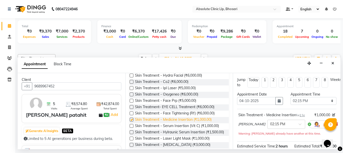
checkbox input "false"
click at [295, 101] on select "Select 08:00 AM 08:15 AM 08:30 AM 08:45 AM 09:00 AM 09:15 AM 09:30 AM 09:45 AM …" at bounding box center [313, 101] width 46 height 8
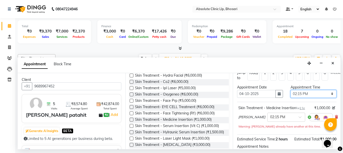
scroll to position [0, 0]
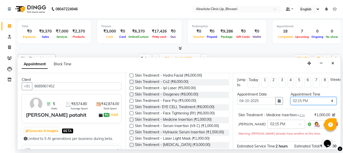
drag, startPoint x: 297, startPoint y: 102, endPoint x: 294, endPoint y: 102, distance: 2.8
click at [294, 102] on select "Select 08:00 AM 08:15 AM 08:30 AM 08:45 AM 09:00 AM 09:15 AM 09:30 AM 09:45 AM …" at bounding box center [313, 101] width 46 height 8
select select "990"
click at [290, 97] on select "Select 08:00 AM 08:15 AM 08:30 AM 08:45 AM 09:00 AM 09:15 AM 09:30 AM 09:45 AM …" at bounding box center [313, 101] width 46 height 8
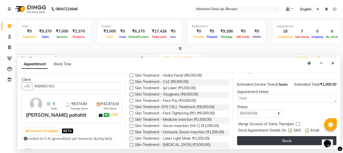
click at [278, 136] on button "Book" at bounding box center [286, 140] width 99 height 9
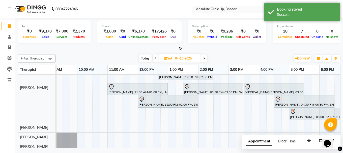
click at [142, 56] on span "Today" at bounding box center [145, 58] width 13 height 8
type input "03-10-2025"
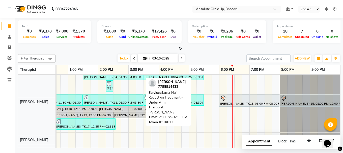
scroll to position [76, 0]
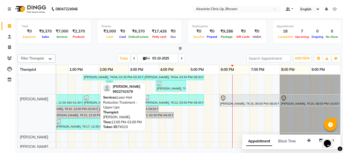
click at [91, 109] on div "Priyanka Powar, TK10, 12:00 PM-02:00 PM, Laser Hair Reduction Treatment - Upper…" at bounding box center [67, 109] width 59 height 5
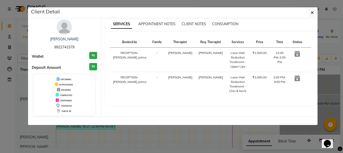
click at [65, 88] on div "DROPPED" at bounding box center [64, 89] width 57 height 5
click at [311, 12] on icon "button" at bounding box center [311, 13] width 3 height 4
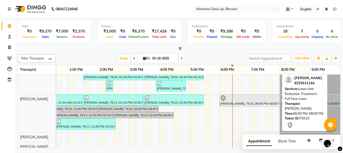
click at [238, 100] on div at bounding box center [249, 98] width 58 height 6
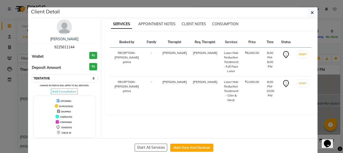
click at [52, 77] on select "Select IN SERVICE CONFIRMED TENTATIVE CHECK IN MARK DONE DROPPED UPCOMING" at bounding box center [64, 78] width 65 height 7
select select "2"
click at [32, 75] on select "Select IN SERVICE CONFIRMED TENTATIVE CHECK IN MARK DONE DROPPED UPCOMING" at bounding box center [64, 78] width 65 height 7
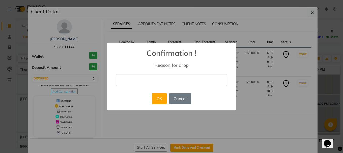
click at [125, 81] on input "text" at bounding box center [171, 80] width 111 height 12
type input "Not coming"
click at [157, 100] on button "OK" at bounding box center [159, 98] width 14 height 11
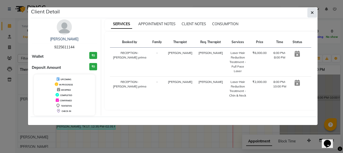
click at [313, 13] on button "button" at bounding box center [312, 13] width 10 height 10
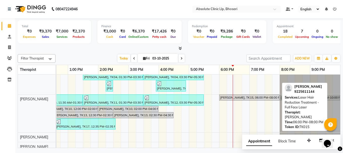
click at [247, 97] on div "Vaishali Vibhute, TK15, 06:00 PM-08:00 PM, Laser Hair Reduction Treatment - Ful…" at bounding box center [248, 97] width 59 height 5
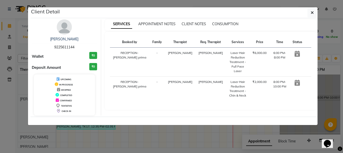
click at [311, 7] on div "Client Detail Vaishali Vibhute 9225611144 Wallet ₹0 Deposit Amount ₹0 UPCOMING …" at bounding box center [171, 66] width 287 height 118
click at [310, 14] on button "button" at bounding box center [312, 13] width 10 height 10
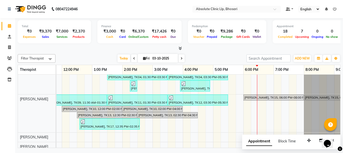
scroll to position [76, 93]
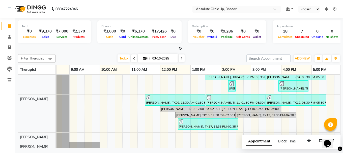
click at [180, 59] on icon at bounding box center [181, 58] width 2 height 3
type input "04-10-2025"
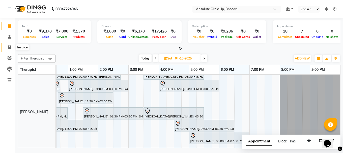
click at [10, 48] on icon at bounding box center [9, 47] width 3 height 4
select select "service"
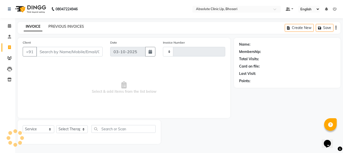
click at [61, 26] on link "PREVIOUS INVOICES" at bounding box center [66, 26] width 36 height 5
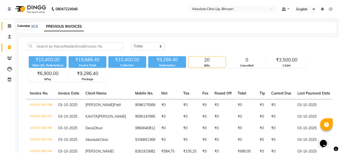
click at [9, 24] on icon at bounding box center [9, 26] width 3 height 4
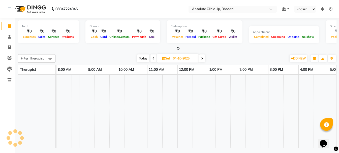
click at [9, 24] on icon at bounding box center [9, 26] width 3 height 4
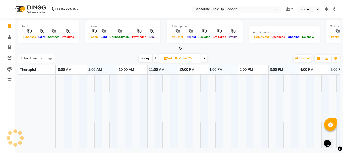
click at [148, 59] on span "Today" at bounding box center [145, 58] width 13 height 8
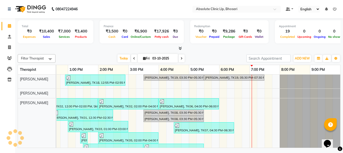
scroll to position [0, 170]
click at [179, 58] on span at bounding box center [181, 58] width 6 height 8
type input "04-10-2025"
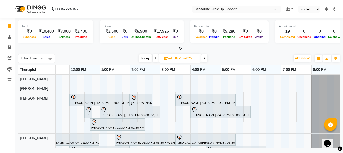
scroll to position [0, 124]
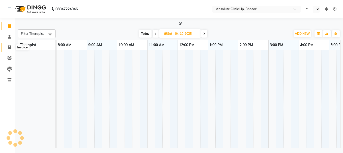
click at [12, 47] on span at bounding box center [9, 48] width 9 height 6
select select "service"
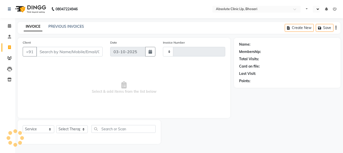
select select "en"
click at [53, 25] on link "PREVIOUS INVOICES" at bounding box center [66, 26] width 36 height 5
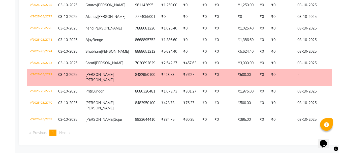
scroll to position [270, 0]
click at [109, 73] on td "Vitthal Anbhule" at bounding box center [107, 77] width 50 height 17
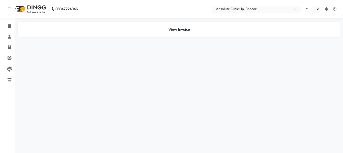
select select "en"
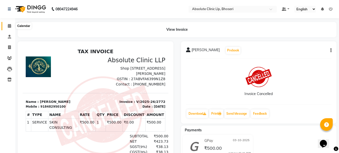
click at [9, 27] on icon at bounding box center [9, 26] width 3 height 4
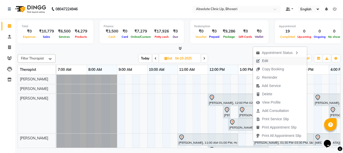
click at [273, 60] on button "Edit" at bounding box center [280, 61] width 54 height 8
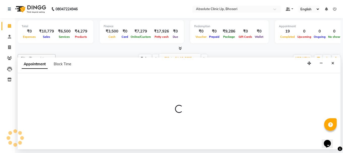
select select "27986"
select select "720"
select select "tentative"
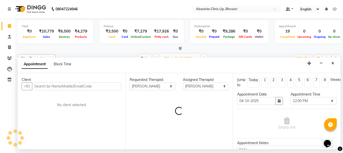
scroll to position [0, 170]
select select "2055"
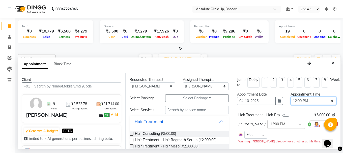
click at [308, 103] on select "Select 08:00 AM 08:15 AM 08:30 AM 08:45 AM 09:00 AM 09:15 AM 09:30 AM 09:45 AM …" at bounding box center [313, 101] width 46 height 8
select select "960"
click at [290, 97] on select "Select 08:00 AM 08:15 AM 08:30 AM 08:45 AM 09:00 AM 09:15 AM 09:30 AM 09:45 AM …" at bounding box center [313, 101] width 46 height 8
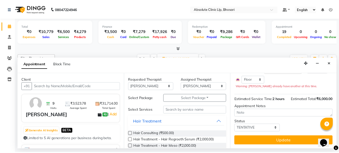
scroll to position [64, 0]
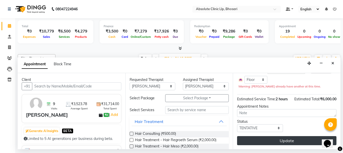
click at [305, 136] on button "Update" at bounding box center [286, 140] width 99 height 9
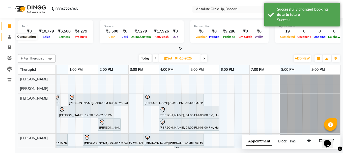
click at [9, 35] on icon at bounding box center [9, 37] width 3 height 4
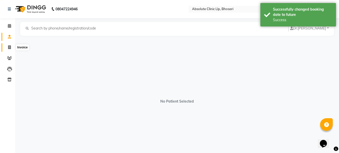
click at [10, 46] on icon at bounding box center [9, 47] width 3 height 4
select select "service"
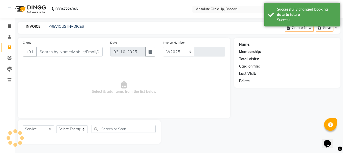
select select "4706"
type input "2790"
click at [73, 51] on input "Client" at bounding box center [69, 52] width 66 height 10
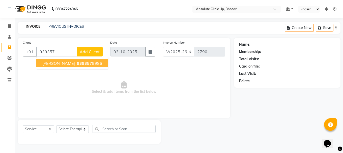
click at [99, 61] on button "[PERSON_NAME] 939357 9986" at bounding box center [72, 63] width 72 height 8
type input "9393579986"
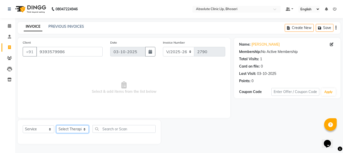
click at [76, 132] on select "Select Therapist [PERSON_NAME] [PERSON_NAME] [PERSON_NAME] [PERSON_NAME] [PERSO…" at bounding box center [72, 129] width 33 height 8
select select "28317"
click at [56, 125] on select "Select Therapist [PERSON_NAME] [PERSON_NAME] [PERSON_NAME] [PERSON_NAME] [PERSO…" at bounding box center [72, 129] width 33 height 8
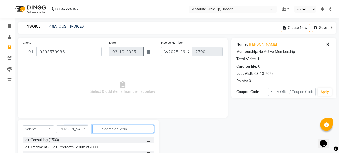
click at [122, 132] on input "text" at bounding box center [122, 129] width 61 height 8
type input "skin co"
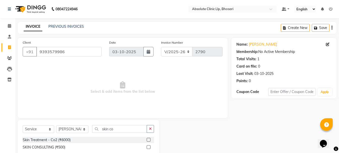
click at [148, 147] on label at bounding box center [149, 147] width 4 height 4
click at [148, 147] on input "checkbox" at bounding box center [148, 147] width 3 height 3
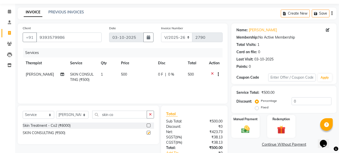
checkbox input "false"
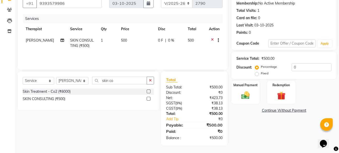
scroll to position [49, 0]
click at [254, 96] on div "Manual Payment" at bounding box center [245, 92] width 29 height 24
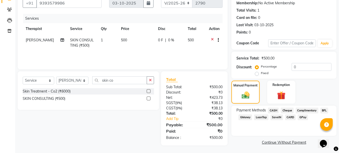
click at [299, 117] on span "GPay" at bounding box center [303, 117] width 10 height 6
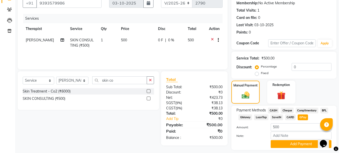
scroll to position [63, 0]
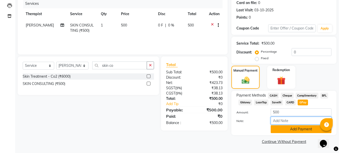
drag, startPoint x: 299, startPoint y: 124, endPoint x: 299, endPoint y: 126, distance: 2.6
click at [299, 125] on div "Amount: 500 Note: Add Payment" at bounding box center [283, 120] width 95 height 25
click at [299, 126] on button "Add Payment" at bounding box center [301, 129] width 61 height 8
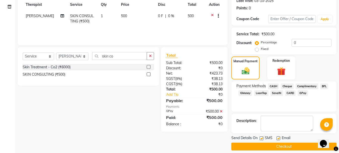
scroll to position [78, 0]
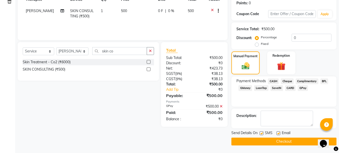
drag, startPoint x: 292, startPoint y: 141, endPoint x: 296, endPoint y: 138, distance: 5.7
click at [292, 141] on button "Checkout" at bounding box center [283, 142] width 105 height 8
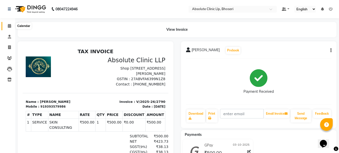
click at [9, 25] on icon at bounding box center [9, 26] width 3 height 4
